Goal: Navigation & Orientation: Find specific page/section

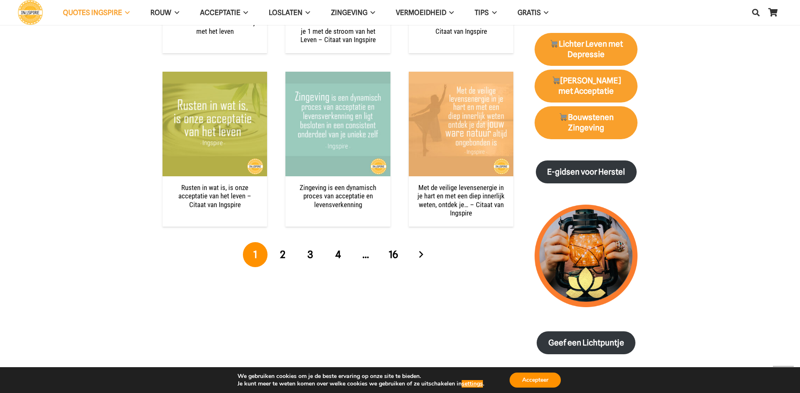
scroll to position [884, 0]
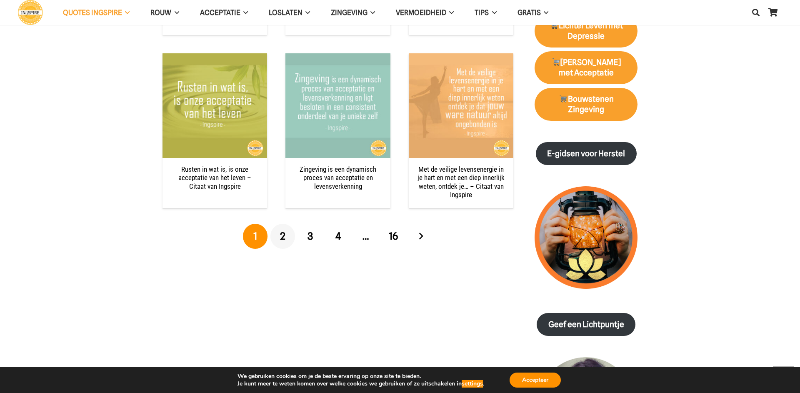
click at [283, 233] on span "2" at bounding box center [282, 236] width 5 height 12
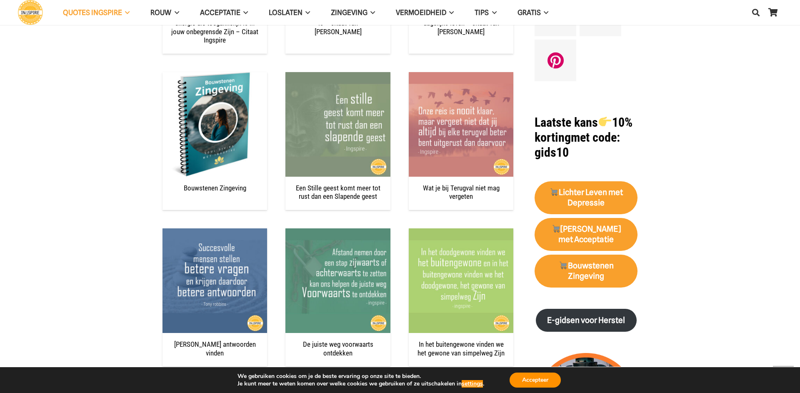
scroll to position [733, 0]
